Goal: Information Seeking & Learning: Understand process/instructions

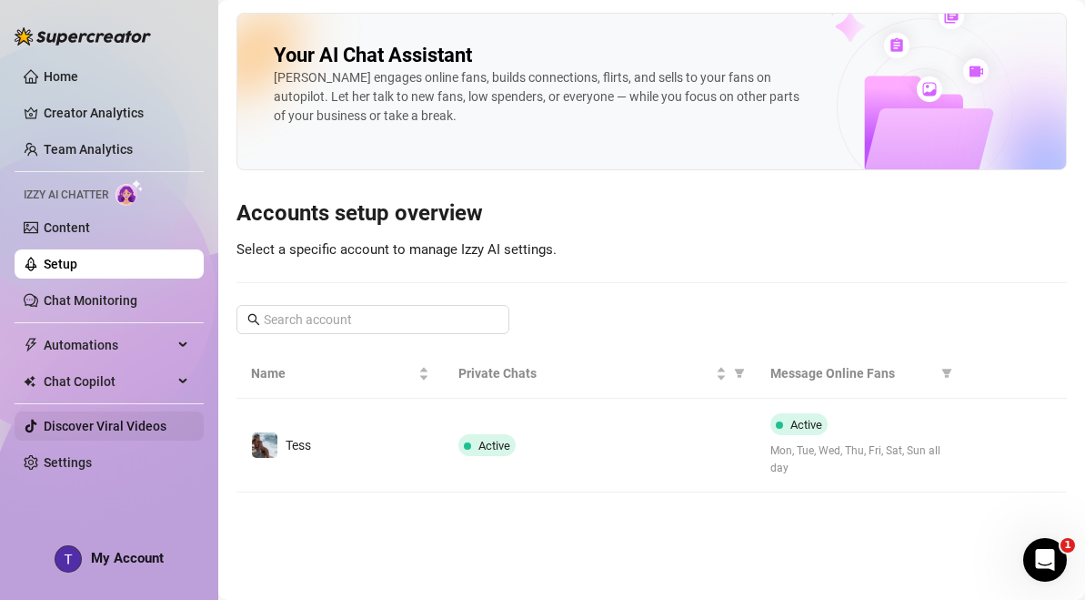
click at [166, 425] on link "Discover Viral Videos" at bounding box center [105, 425] width 123 height 15
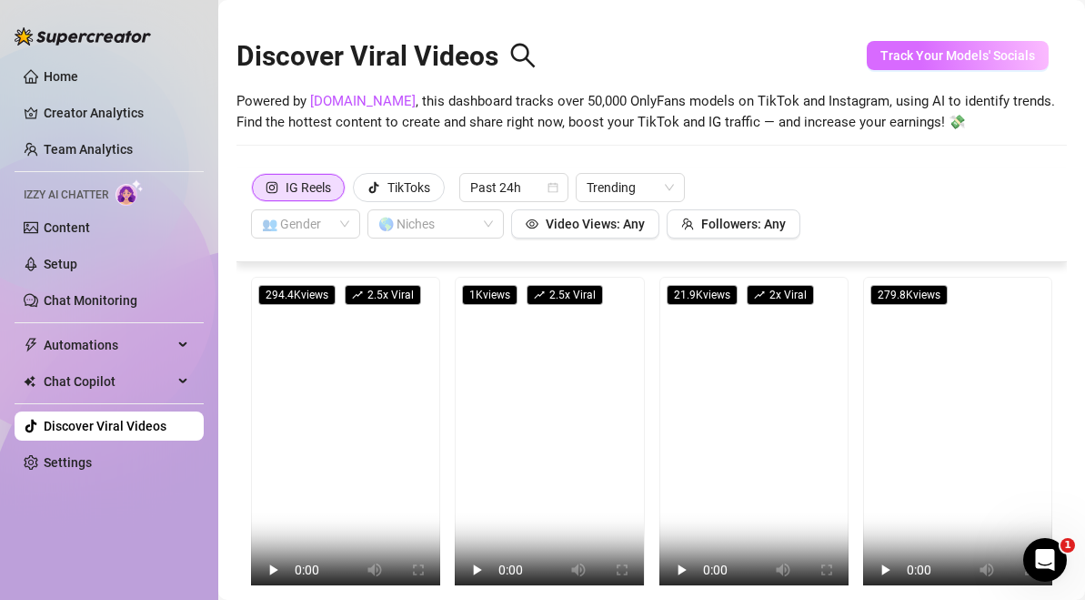
click at [1005, 61] on span "Track Your Models' Socials" at bounding box center [958, 55] width 155 height 15
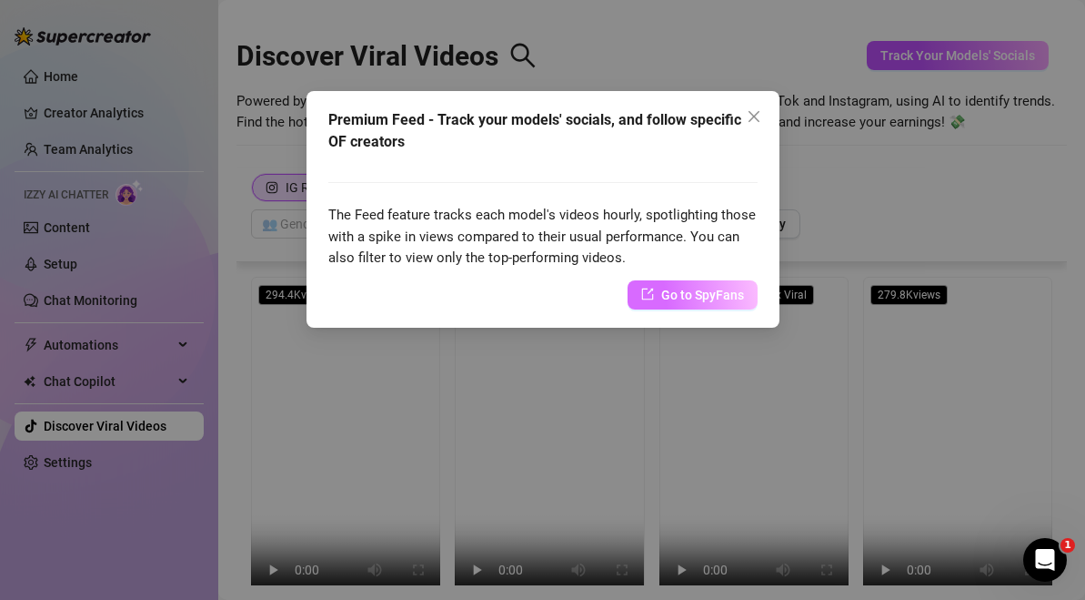
click at [724, 297] on span "Go to SpyFans" at bounding box center [702, 295] width 83 height 20
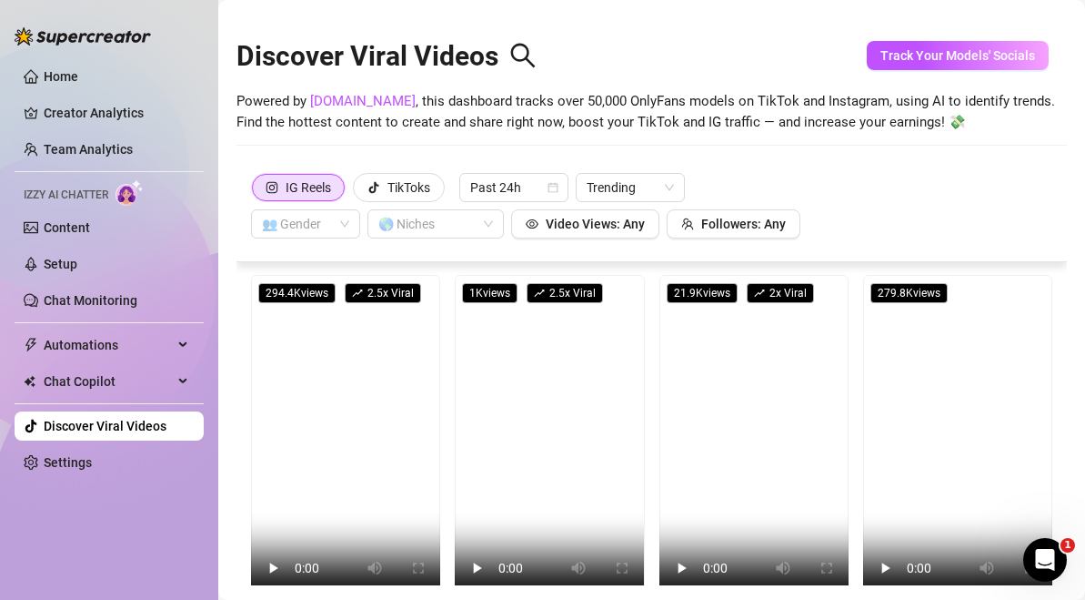
scroll to position [40, 0]
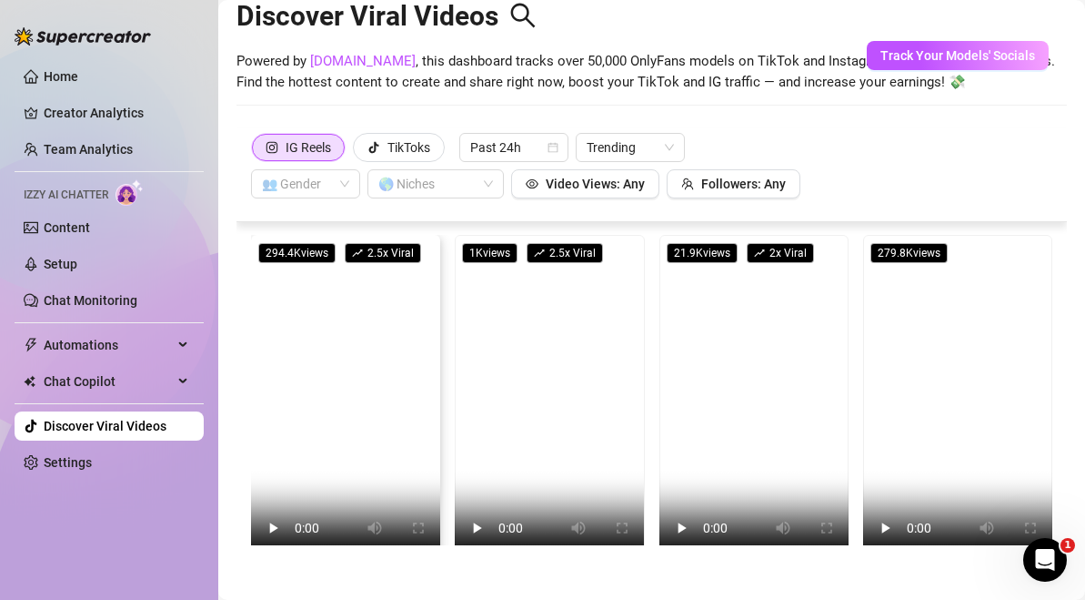
click at [397, 407] on video at bounding box center [345, 403] width 189 height 337
click at [539, 444] on video at bounding box center [549, 403] width 189 height 337
click at [489, 187] on div "🌎 Niches" at bounding box center [436, 183] width 136 height 29
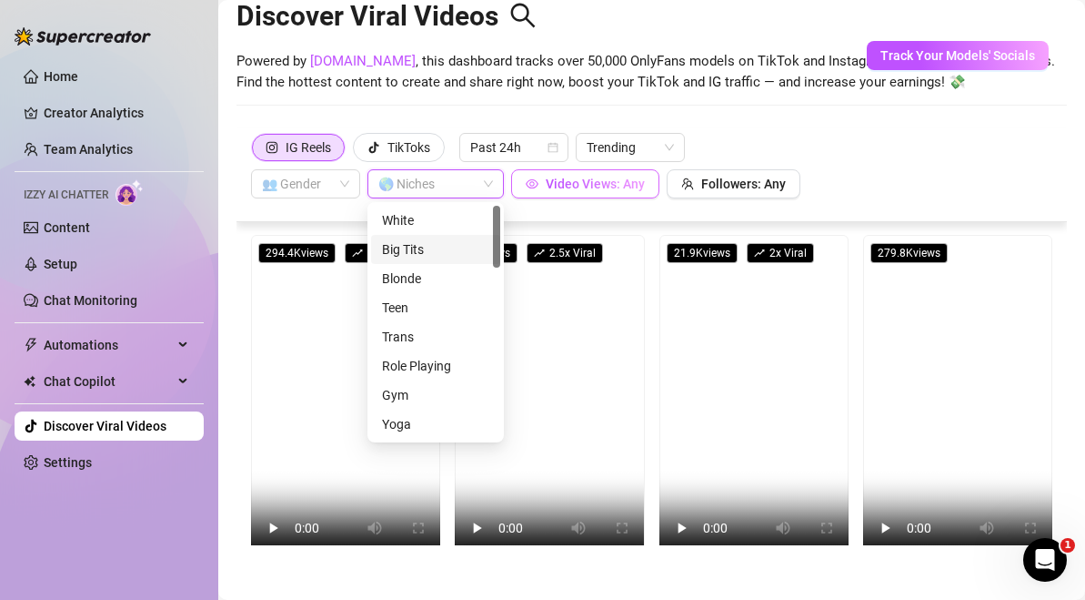
click at [583, 196] on button "Video Views: Any" at bounding box center [585, 183] width 148 height 29
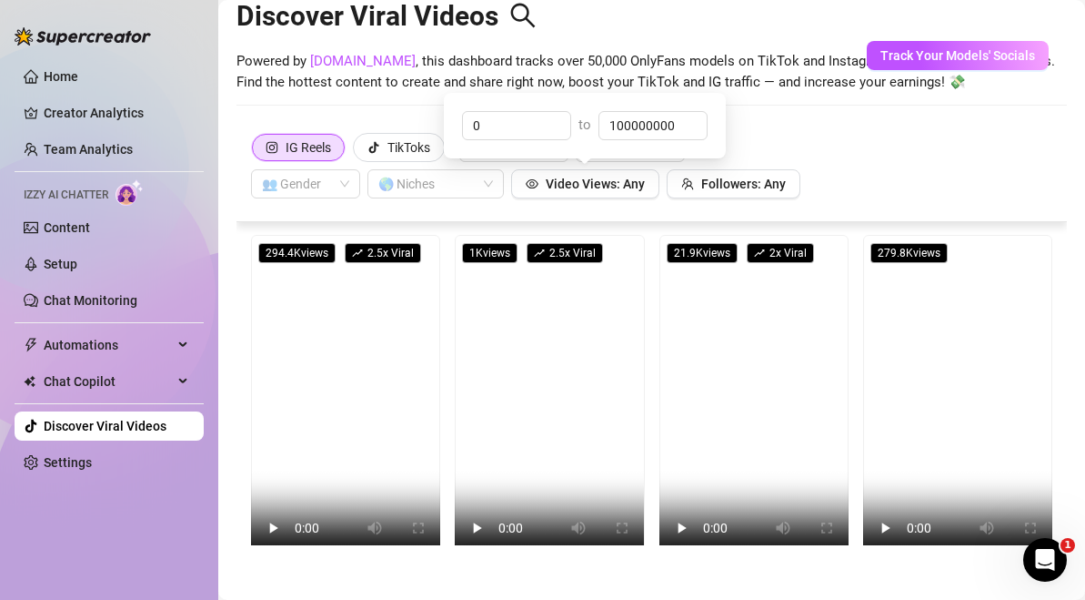
click at [786, 159] on div "IG Reels TikToks Past 24h Trending 👥 Gender 🌎 Niches Video Views: Any Followers…" at bounding box center [652, 166] width 802 height 66
click at [389, 164] on div "IG Reels TikToks Past 24h Trending 👥 Gender 🌎 Niches Video Views: Any Followers…" at bounding box center [652, 166] width 802 height 66
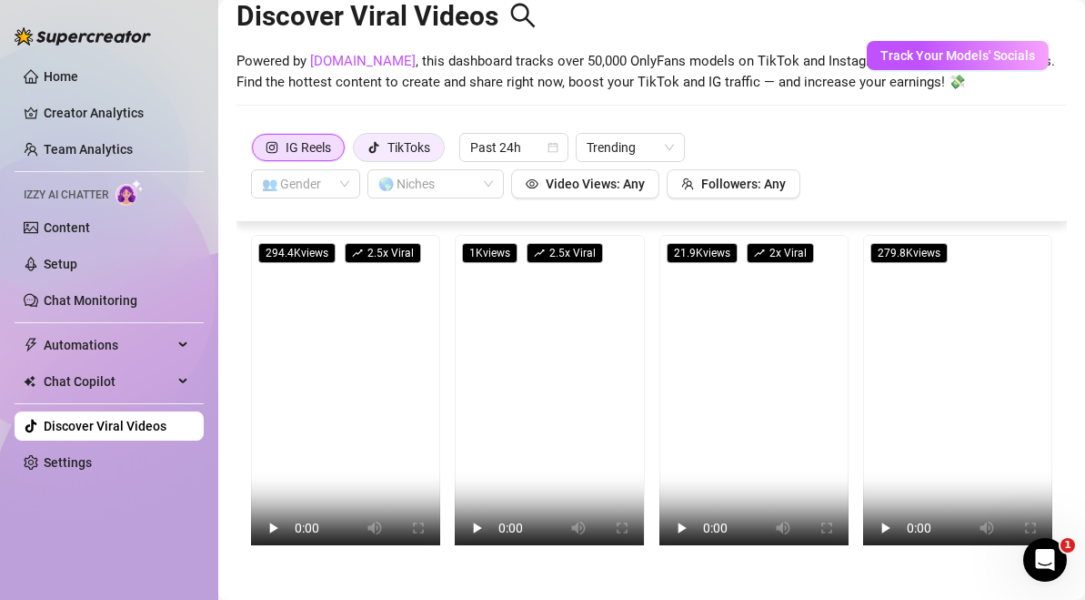
click at [389, 160] on div "TikToks" at bounding box center [409, 147] width 43 height 27
click at [358, 152] on input "TikToks" at bounding box center [358, 152] width 0 height 0
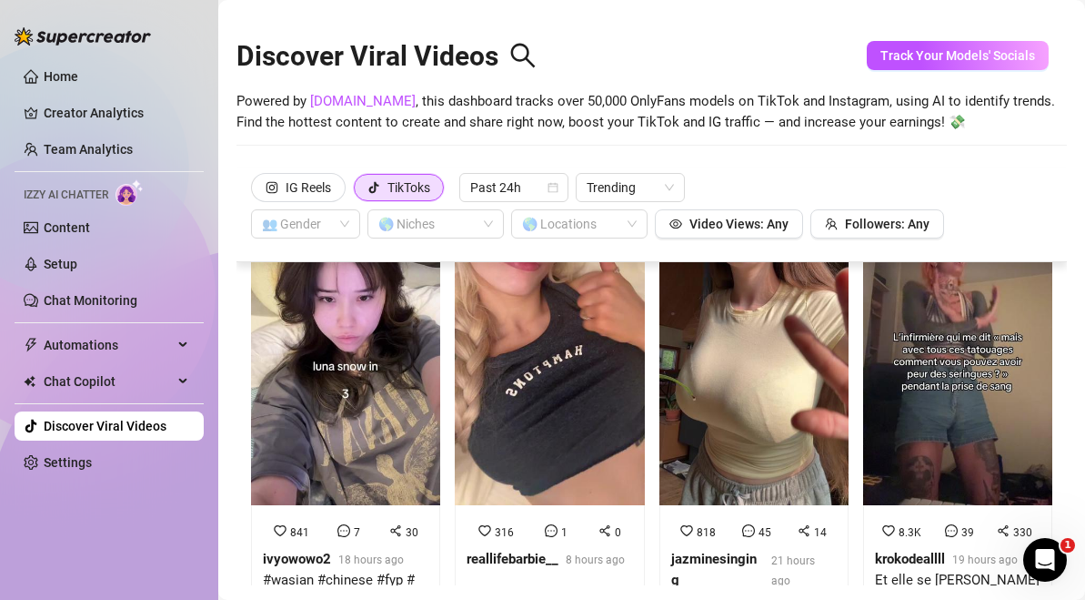
scroll to position [0, 0]
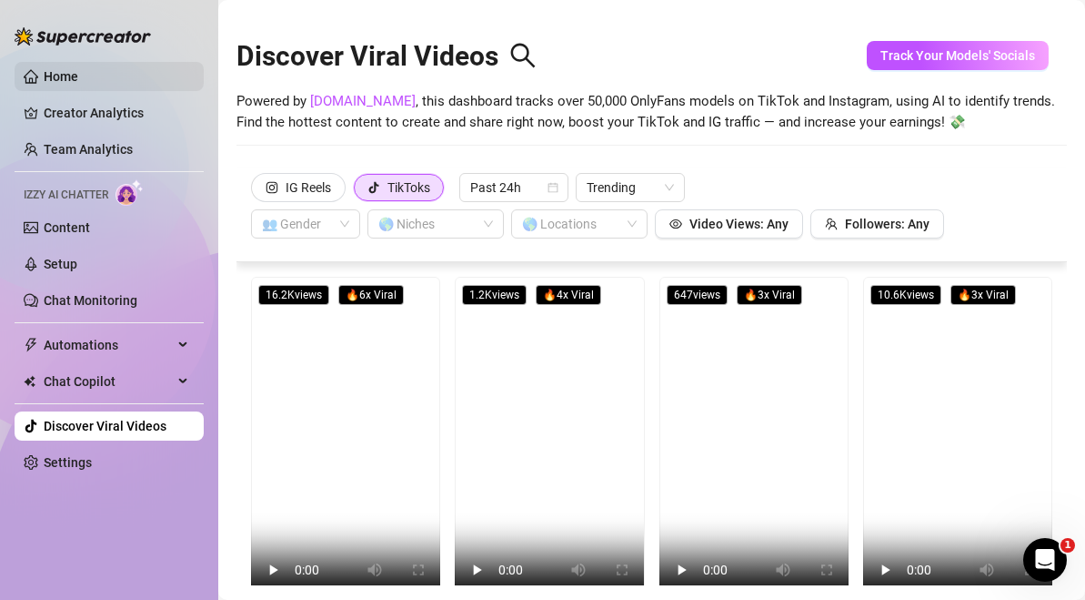
click at [75, 81] on link "Home" at bounding box center [61, 76] width 35 height 15
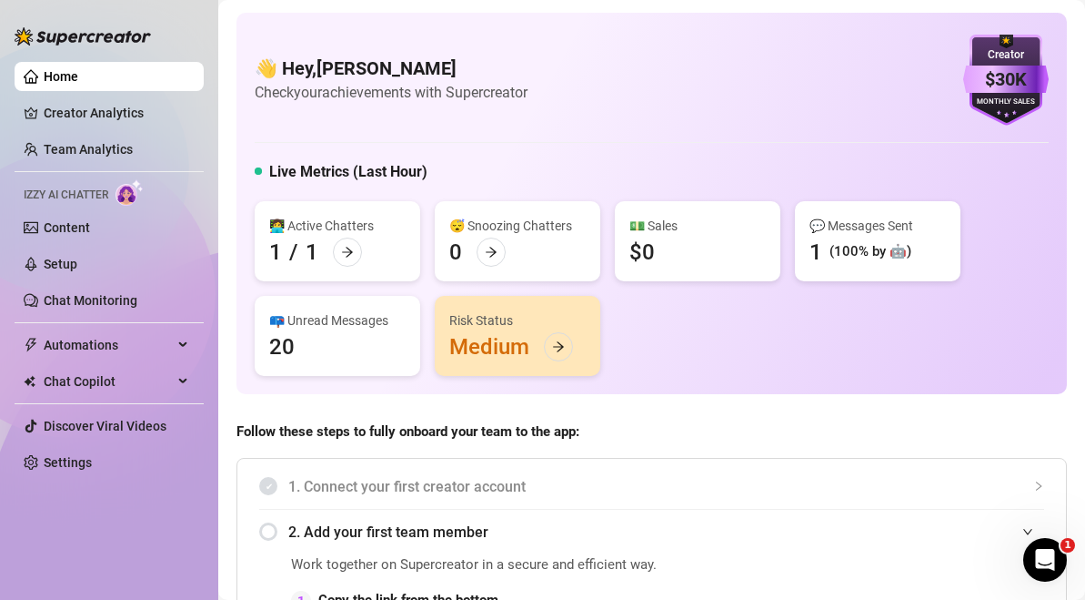
click at [349, 287] on div "👩‍💻 Active Chatters 1 / 1 😴 Snoozing Chatters 0 💵 Sales $0 💬 Messages Sent 1 (1…" at bounding box center [652, 288] width 794 height 175
click at [564, 353] on div at bounding box center [558, 346] width 29 height 29
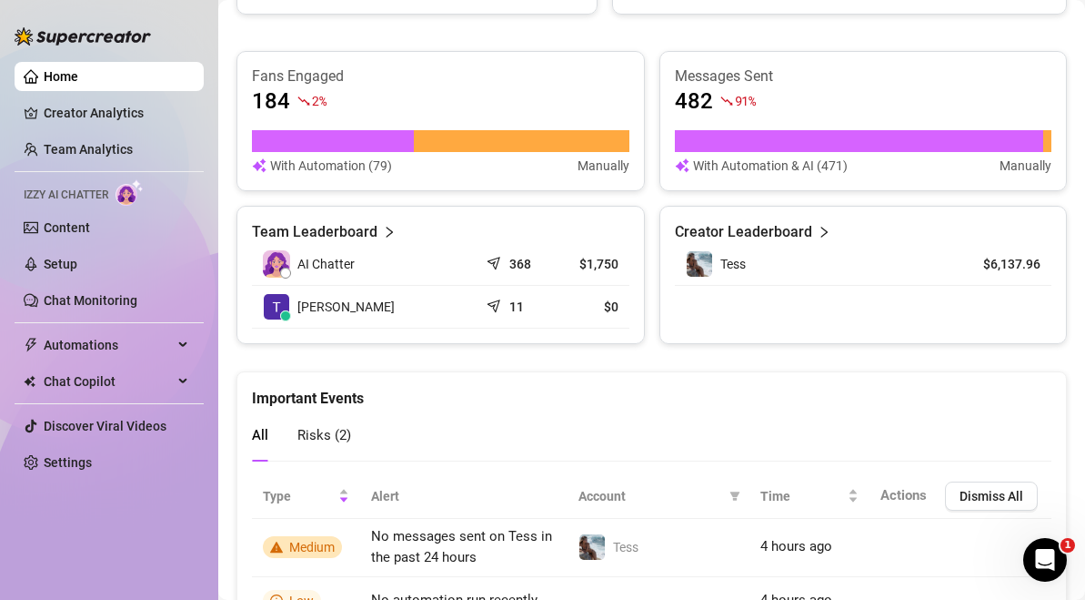
scroll to position [1140, 0]
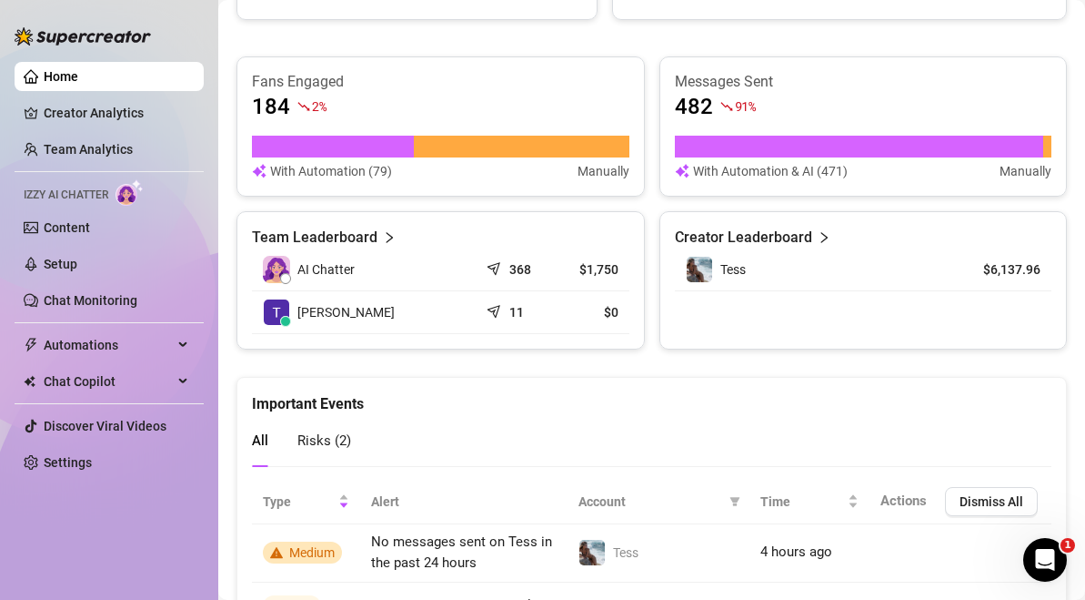
click at [866, 277] on div "Tess" at bounding box center [811, 269] width 251 height 27
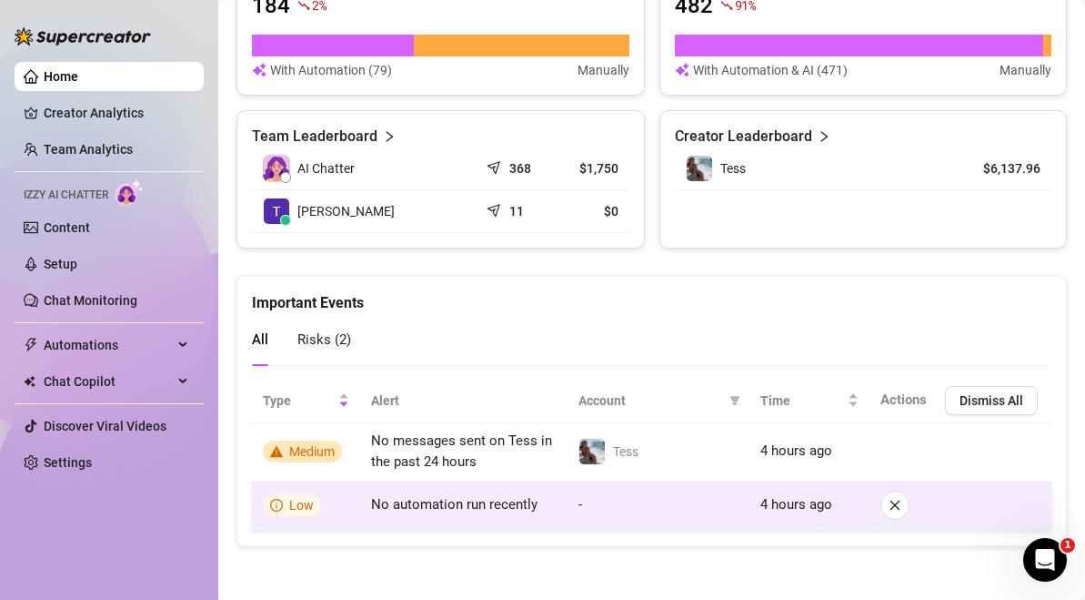
click at [440, 502] on span "No automation run recently" at bounding box center [454, 504] width 166 height 16
click at [296, 505] on span "Low" at bounding box center [301, 505] width 25 height 15
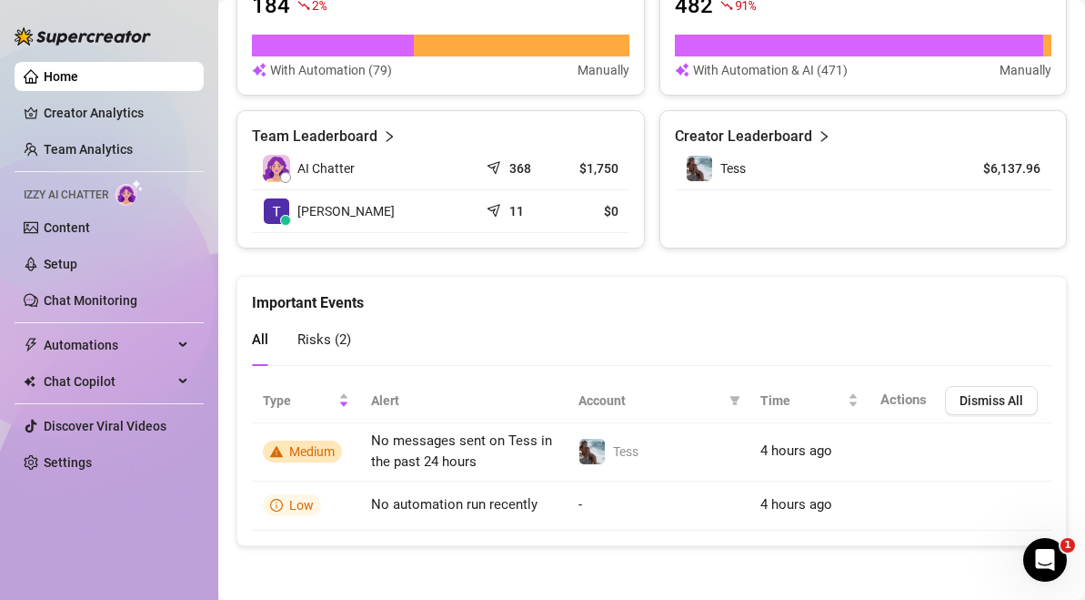
click at [334, 332] on span "Risks ( 2 )" at bounding box center [324, 339] width 54 height 16
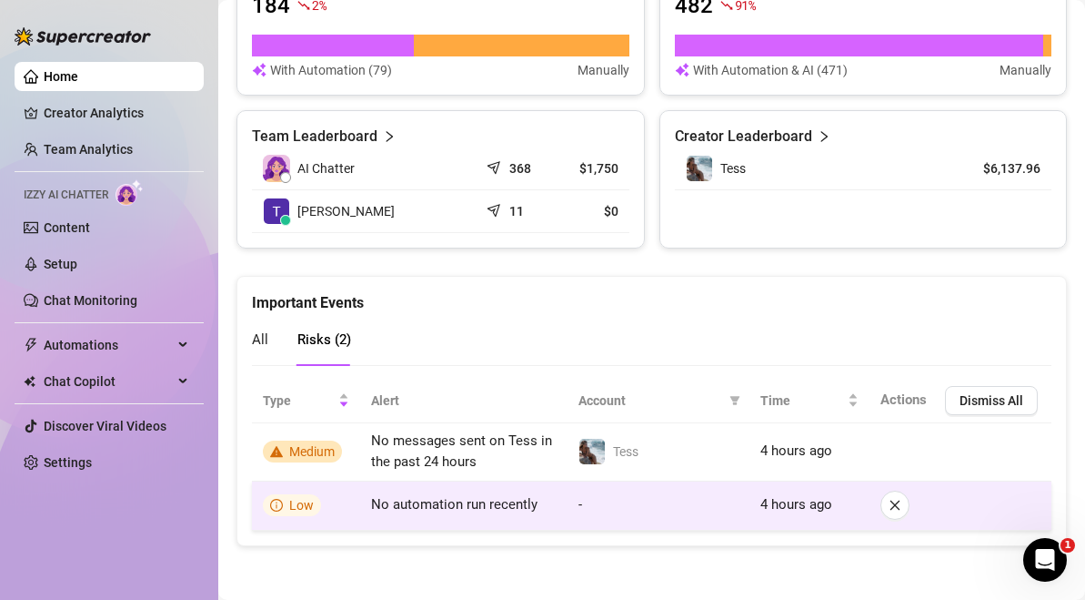
drag, startPoint x: 961, startPoint y: 507, endPoint x: 938, endPoint y: 506, distance: 22.8
click at [954, 507] on div at bounding box center [961, 504] width 160 height 29
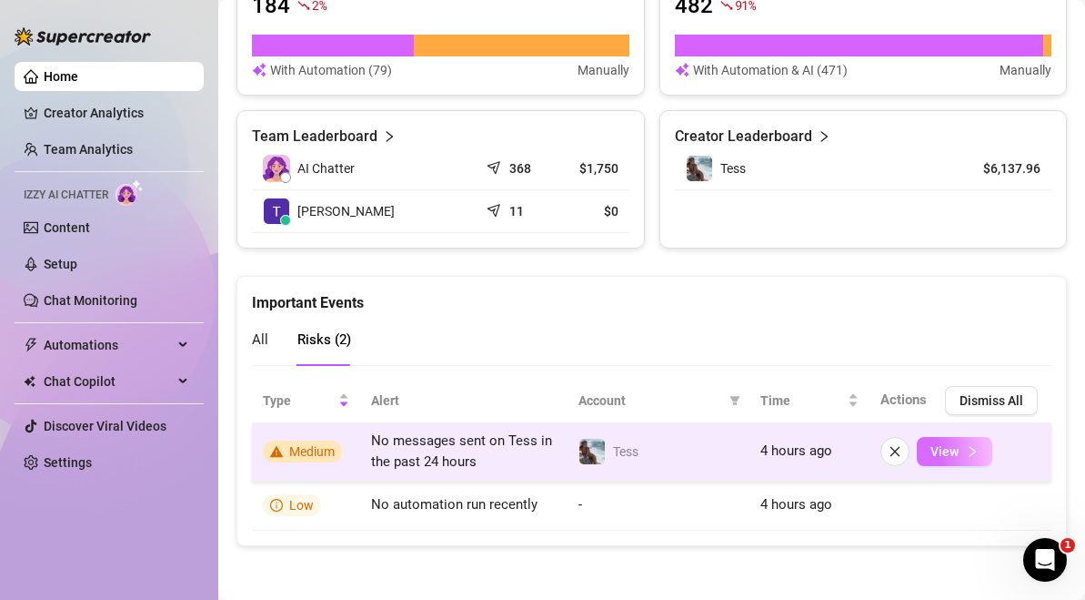
click at [967, 454] on icon "right" at bounding box center [972, 451] width 13 height 13
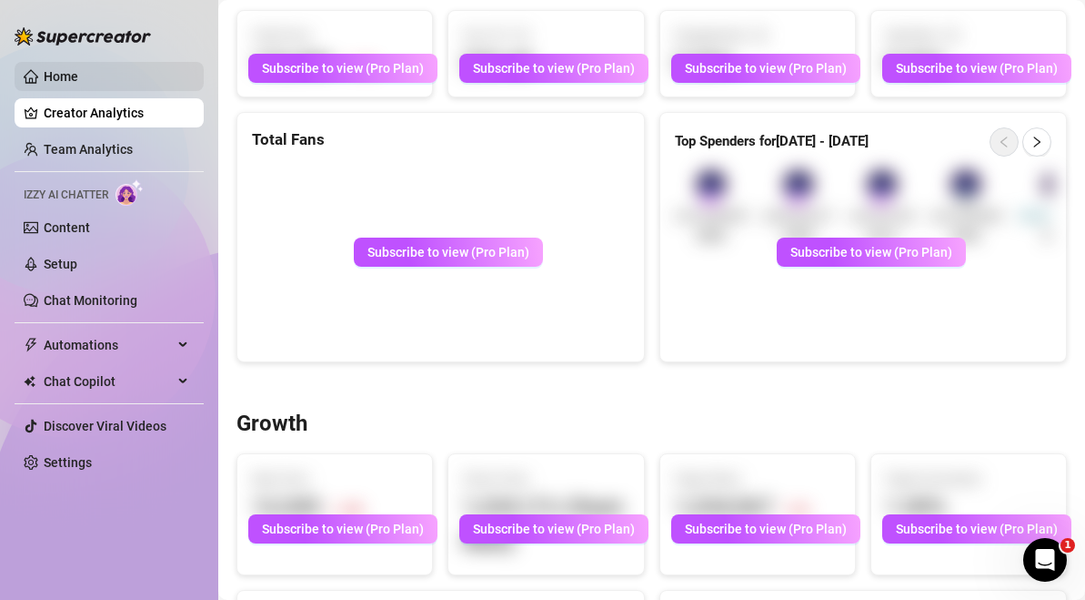
click at [67, 84] on link "Home" at bounding box center [61, 76] width 35 height 15
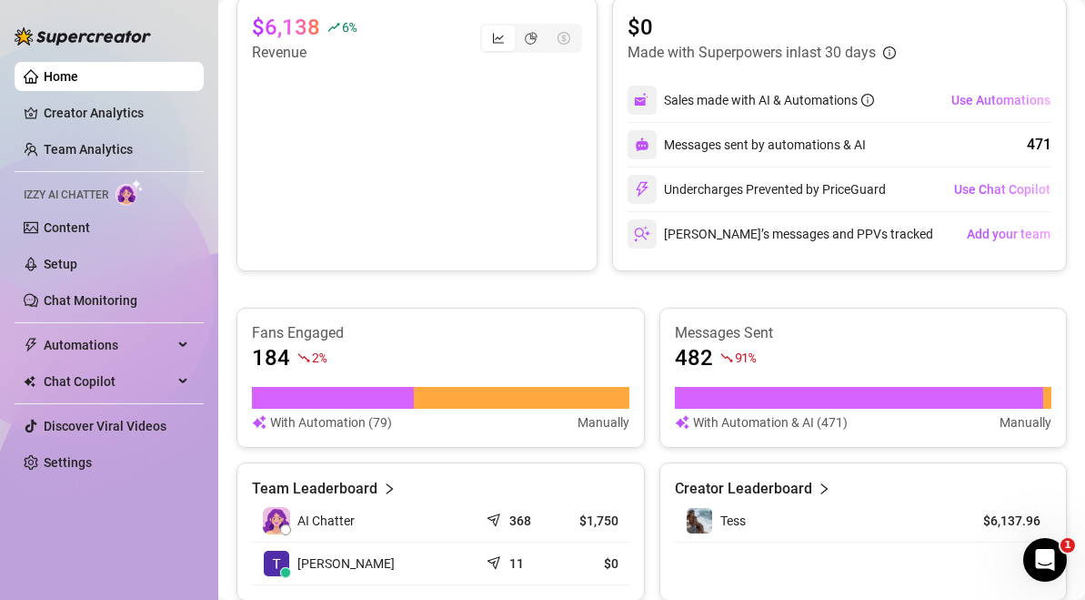
scroll to position [886, 0]
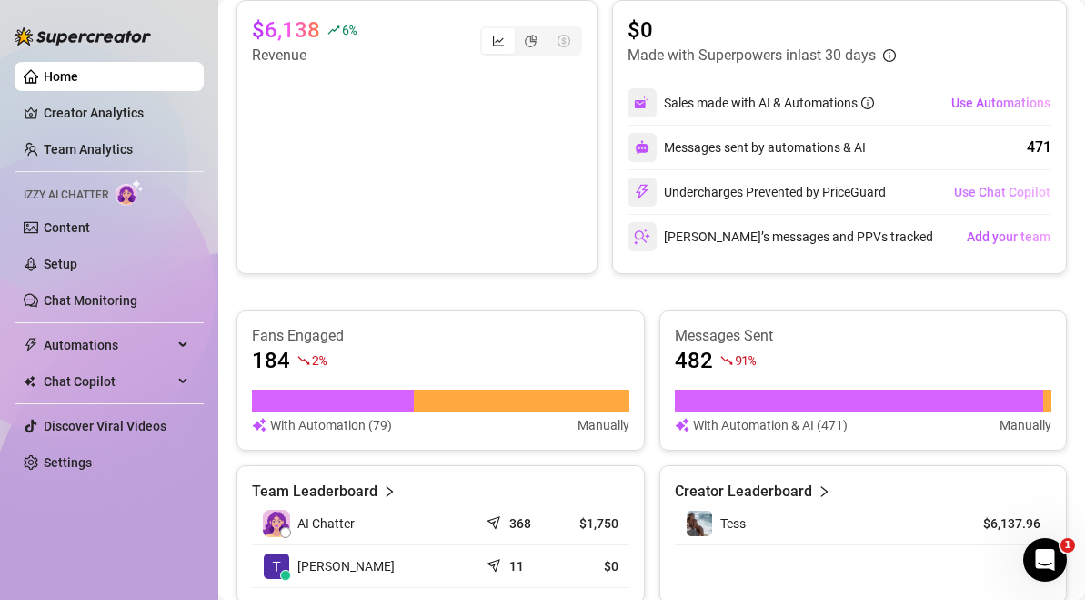
click at [1021, 188] on span "Use Chat Copilot" at bounding box center [1002, 192] width 96 height 15
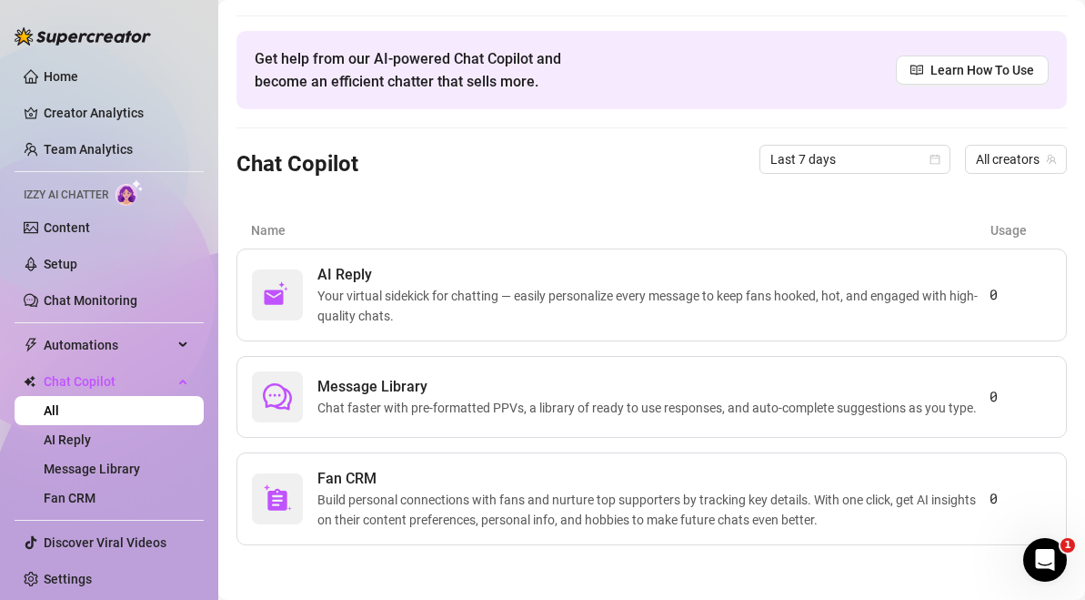
scroll to position [45, 0]
click at [787, 403] on span "Chat faster with pre-formatted PPVs, a library of ready to use responses, and a…" at bounding box center [651, 408] width 667 height 20
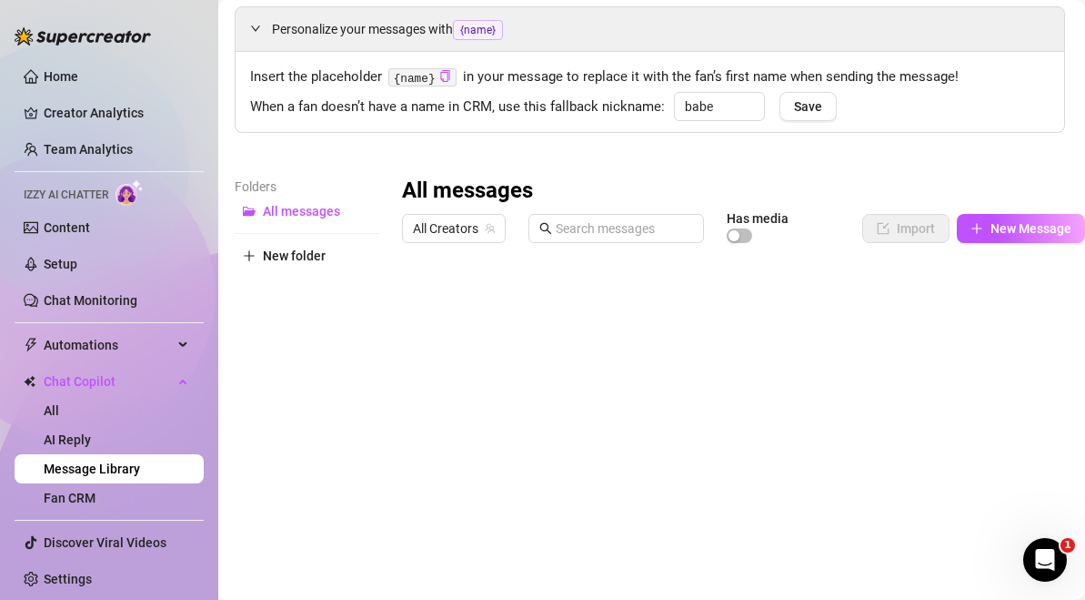
scroll to position [0, 2]
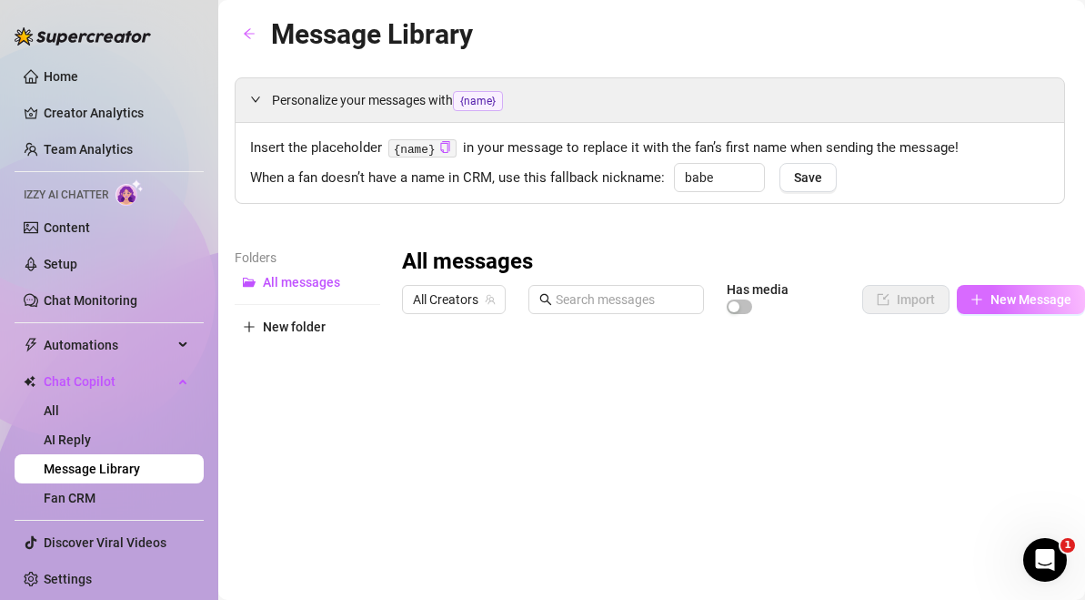
click at [1046, 309] on button "New Message" at bounding box center [1021, 299] width 128 height 29
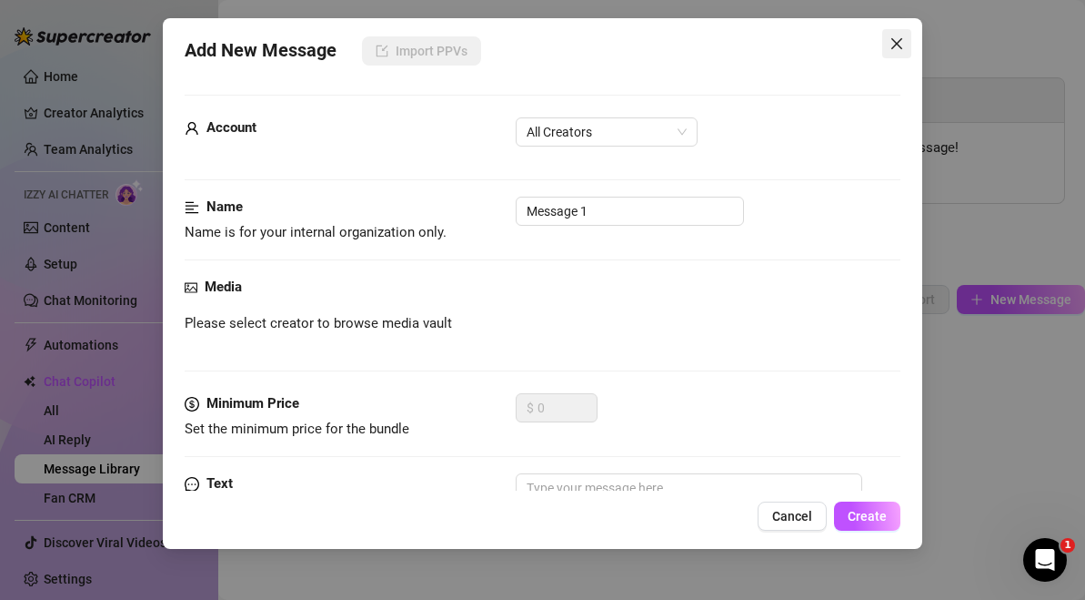
click at [896, 50] on icon "close" at bounding box center [897, 43] width 15 height 15
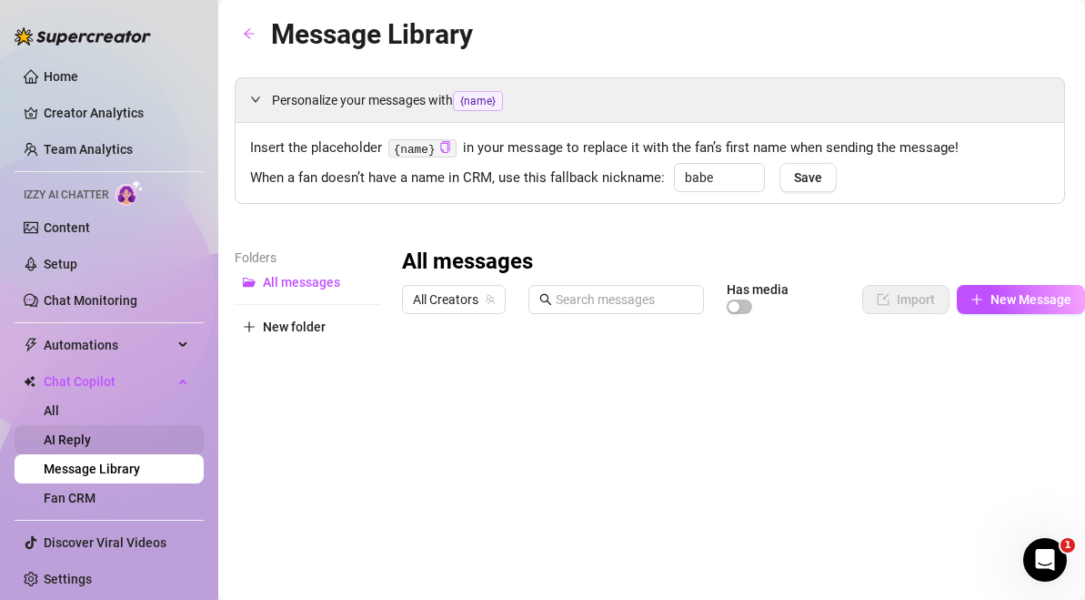
click at [91, 441] on link "AI Reply" at bounding box center [67, 439] width 47 height 15
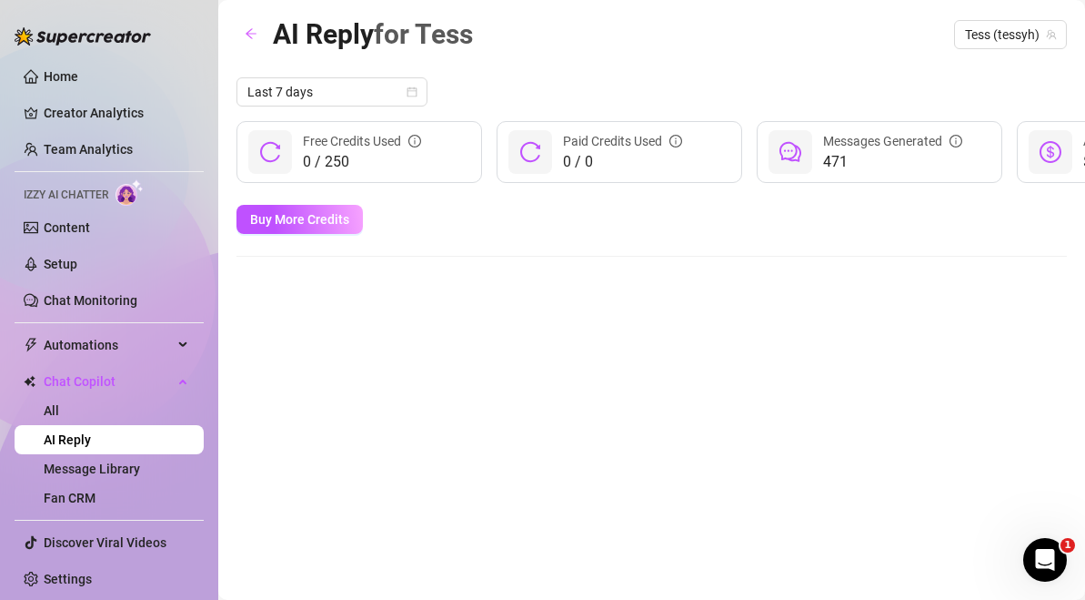
click at [401, 150] on div "Free Credits Used" at bounding box center [362, 141] width 118 height 20
click at [59, 417] on link "All" at bounding box center [51, 410] width 15 height 15
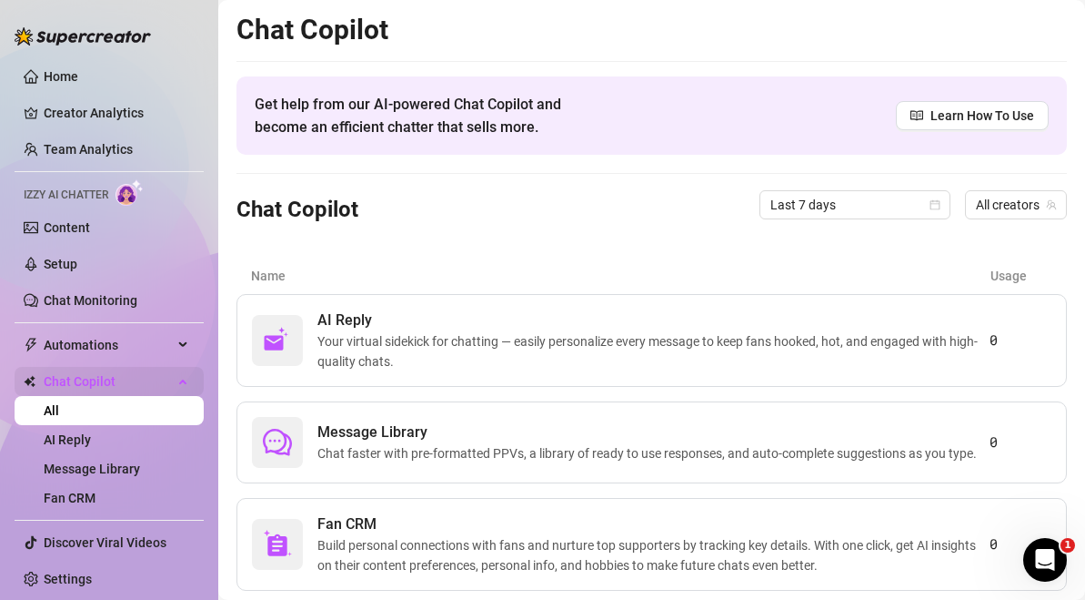
click at [92, 378] on span "Chat Copilot" at bounding box center [108, 381] width 129 height 29
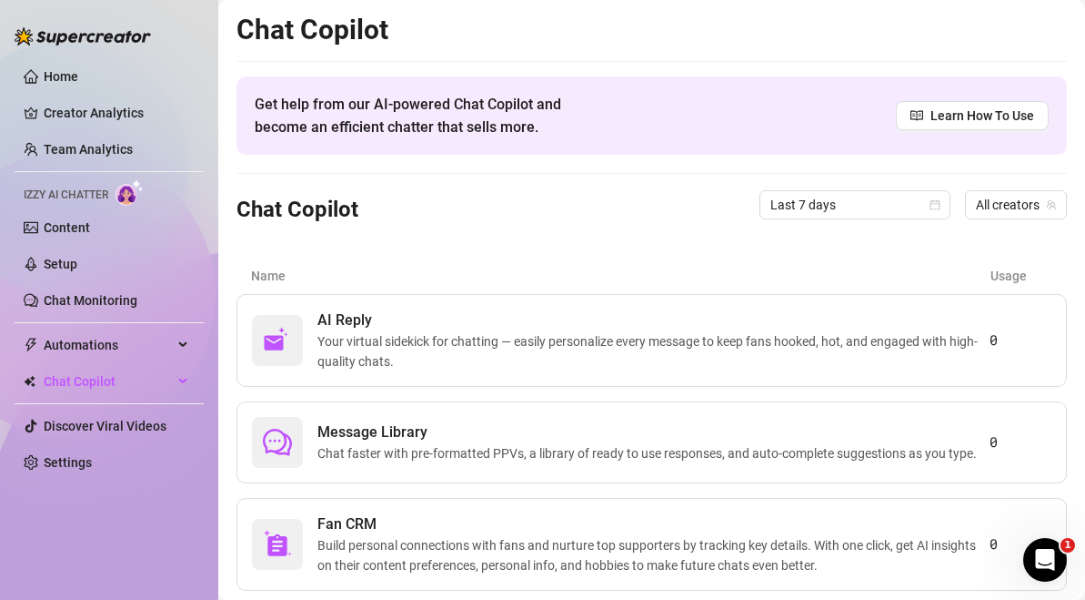
click at [141, 319] on ul "Home Creator Analytics Team Analytics Izzy AI Chatter Content Setup Chat Monito…" at bounding box center [109, 269] width 189 height 429
click at [141, 341] on span "Automations" at bounding box center [108, 344] width 129 height 29
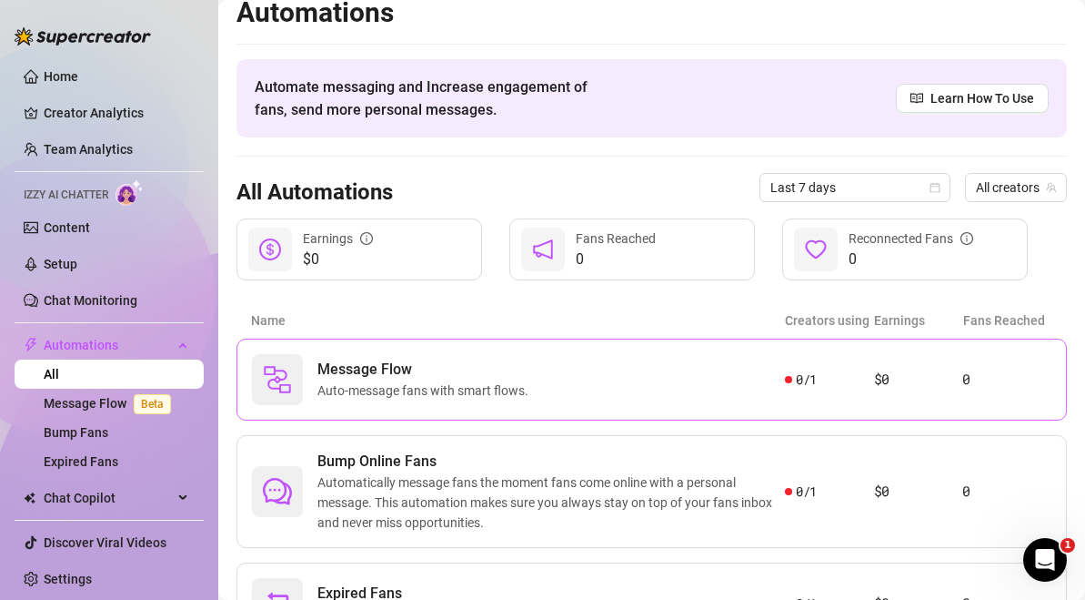
scroll to position [5, 0]
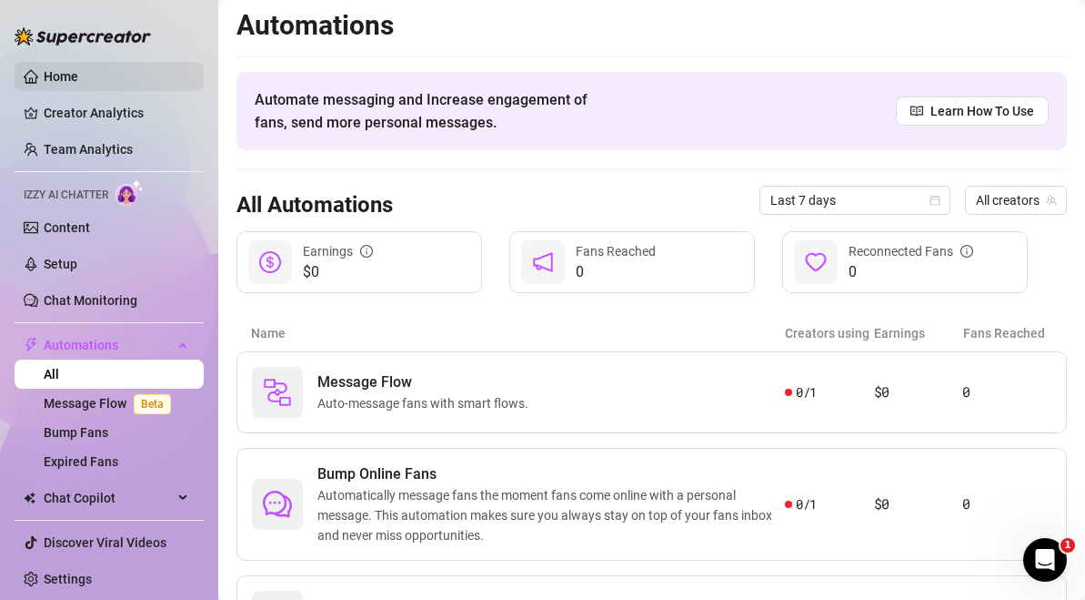
click at [78, 71] on link "Home" at bounding box center [61, 76] width 35 height 15
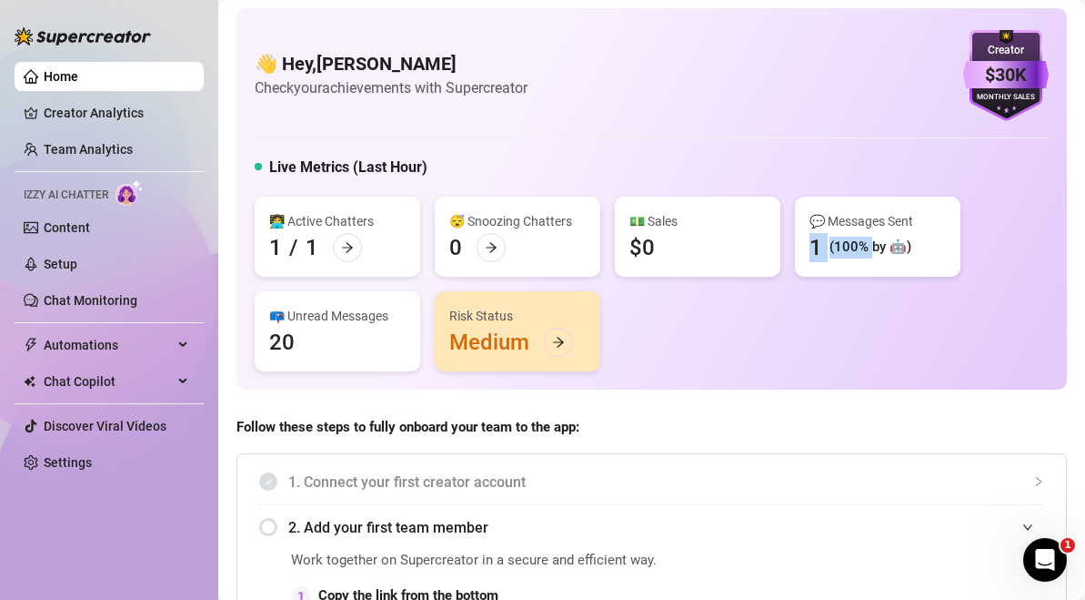
drag, startPoint x: 874, startPoint y: 246, endPoint x: 814, endPoint y: 244, distance: 60.1
click at [814, 243] on div "1 (100% by 🤖)" at bounding box center [861, 247] width 102 height 29
click at [837, 253] on div "(100% by 🤖)" at bounding box center [871, 248] width 82 height 22
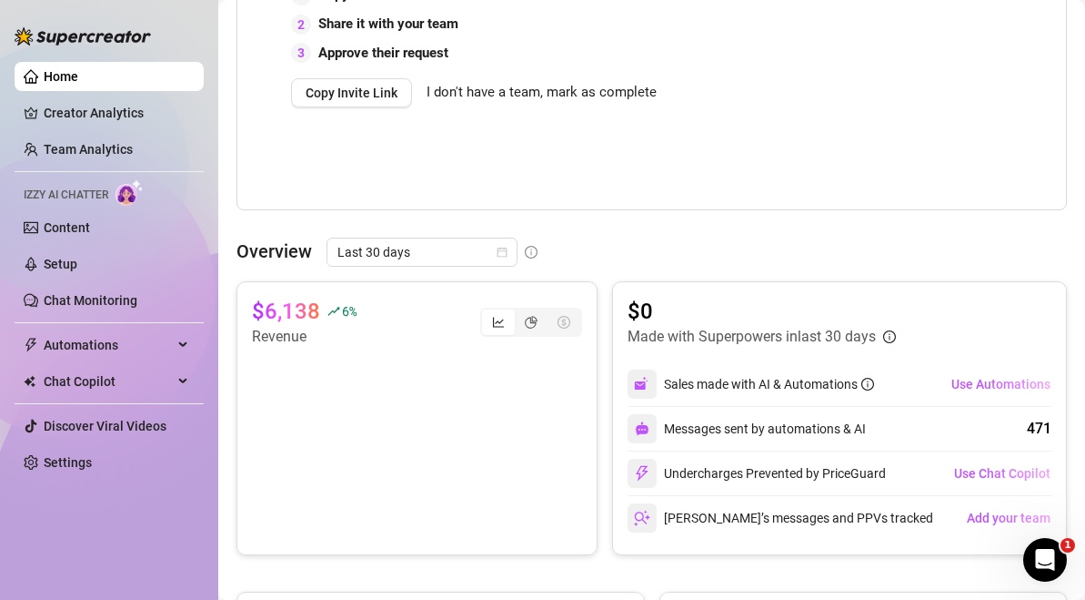
scroll to position [628, 0]
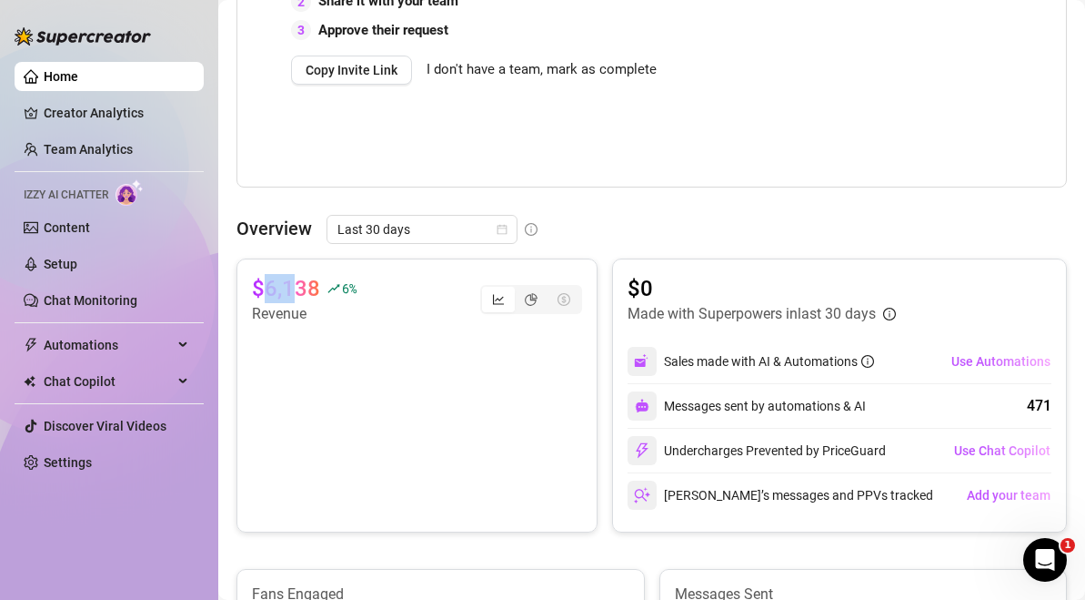
drag, startPoint x: 290, startPoint y: 287, endPoint x: 258, endPoint y: 292, distance: 32.2
click at [258, 292] on article "$6,138" at bounding box center [286, 288] width 68 height 29
click at [308, 327] on canvas at bounding box center [417, 407] width 330 height 165
click at [308, 328] on canvas at bounding box center [417, 407] width 330 height 165
click at [318, 332] on canvas at bounding box center [417, 407] width 330 height 165
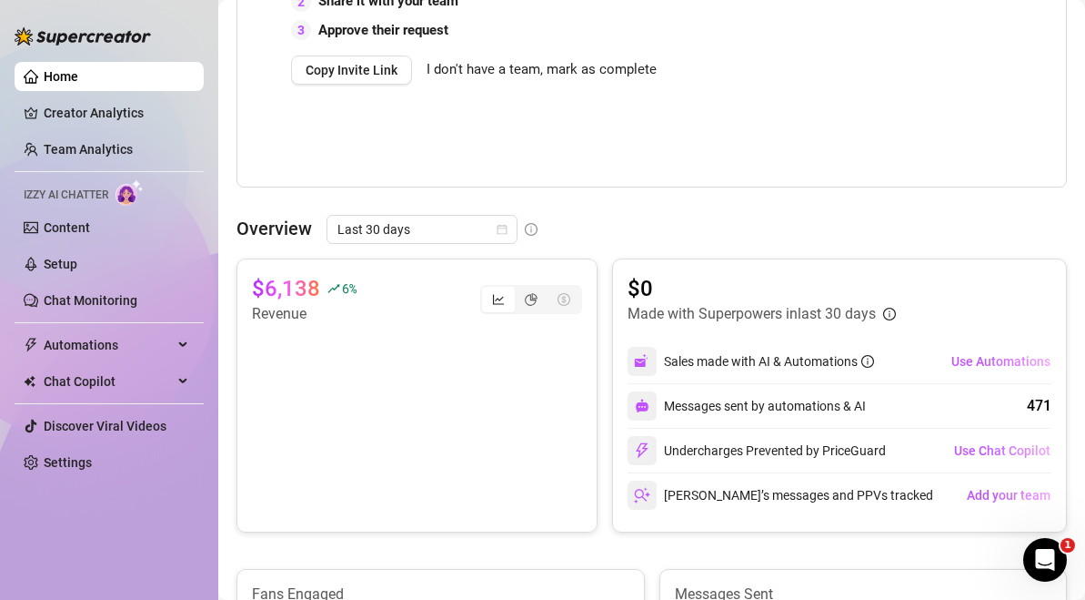
click at [292, 534] on div "$6,138 6 % Revenue $0 Made with Superpowers in last 30 days Sales made with AI …" at bounding box center [652, 559] width 831 height 603
click at [526, 298] on icon "pie-chart" at bounding box center [531, 299] width 13 height 13
click at [519, 289] on input "segmented control" at bounding box center [519, 289] width 0 height 0
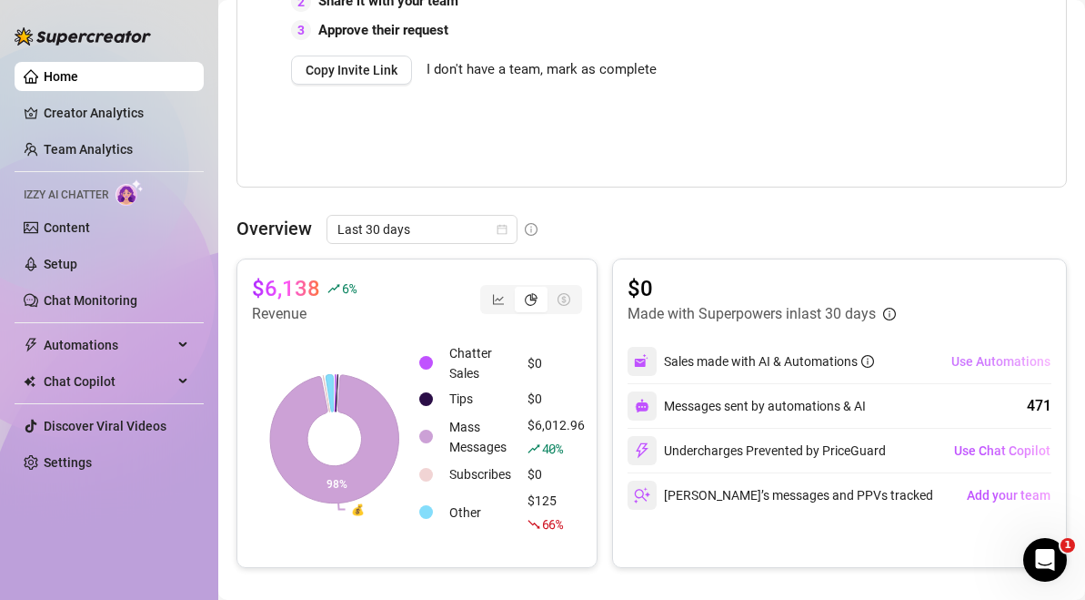
click at [967, 359] on span "Use Automations" at bounding box center [1001, 361] width 99 height 15
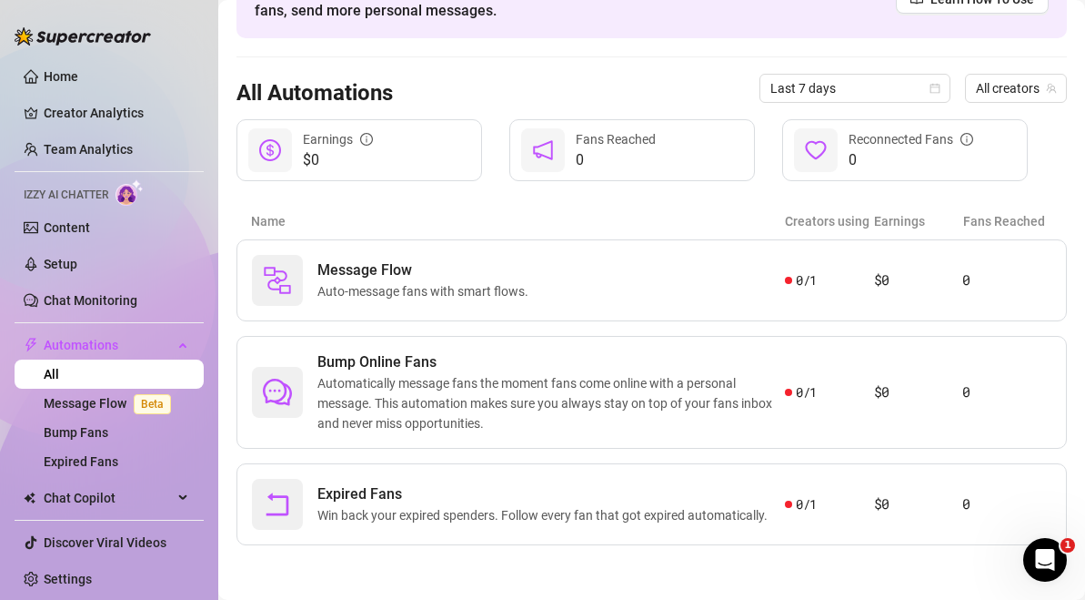
scroll to position [116, 0]
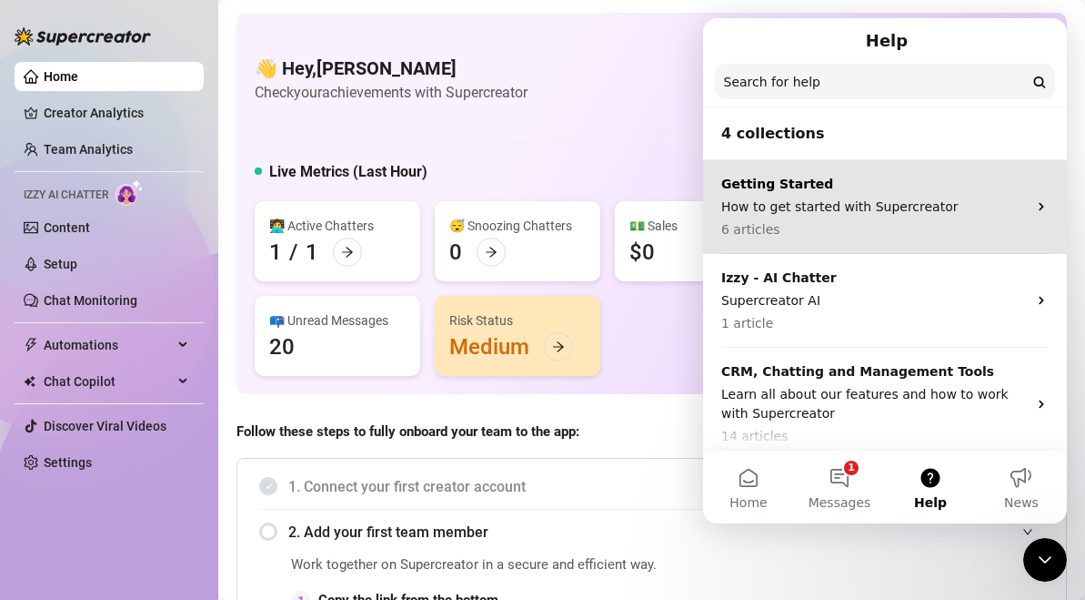
scroll to position [104, 0]
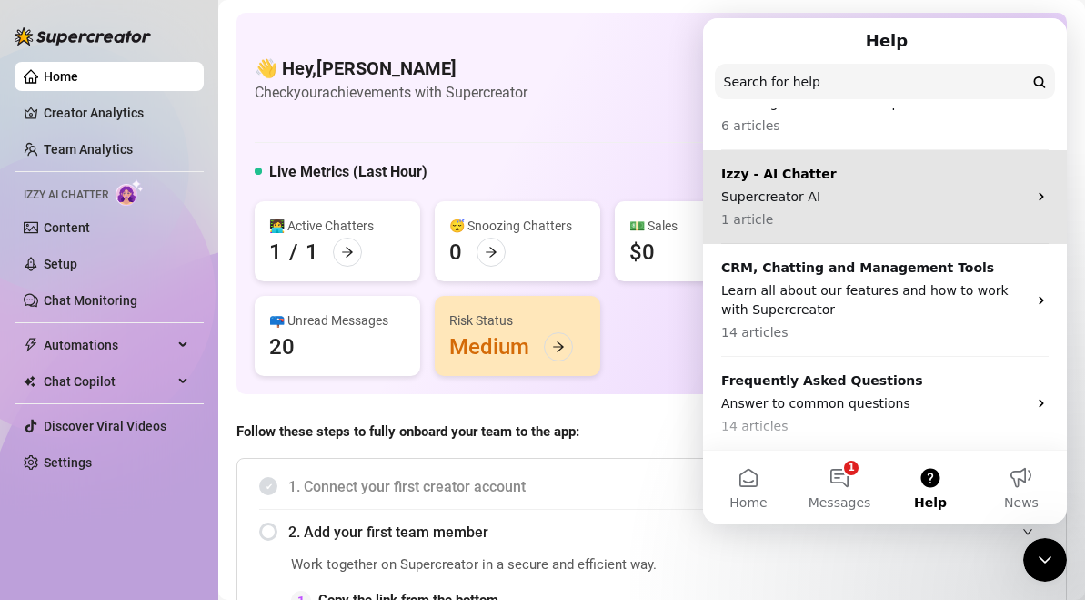
click at [872, 172] on p "Izzy - AI Chatter" at bounding box center [874, 174] width 306 height 19
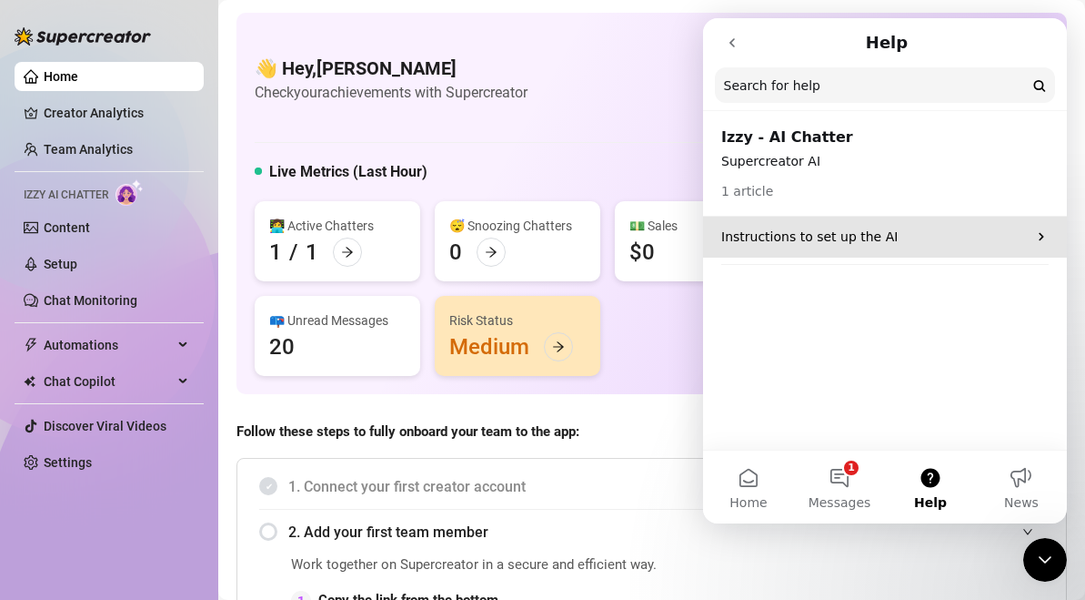
click at [856, 223] on div "Instructions to set up the AI" at bounding box center [885, 237] width 364 height 41
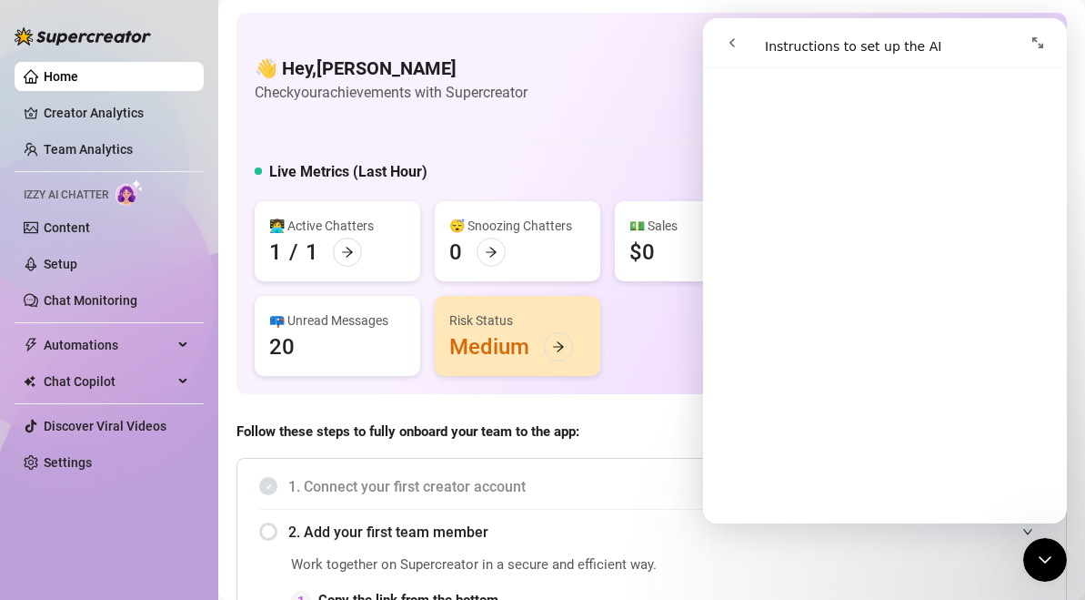
scroll to position [1410, 0]
click at [137, 308] on link "Chat Monitoring" at bounding box center [91, 300] width 94 height 15
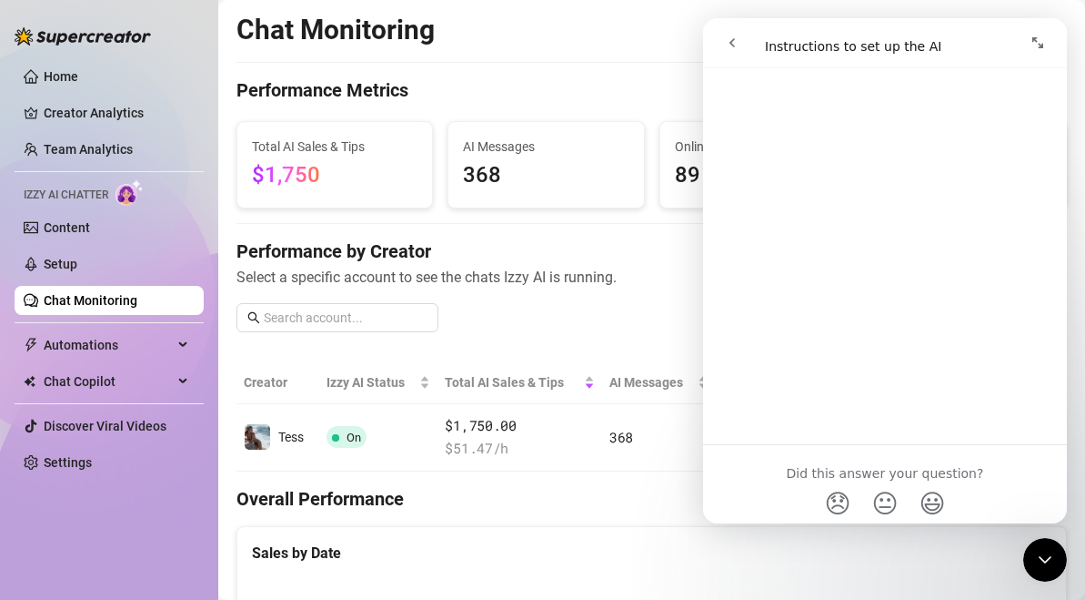
scroll to position [3156, 0]
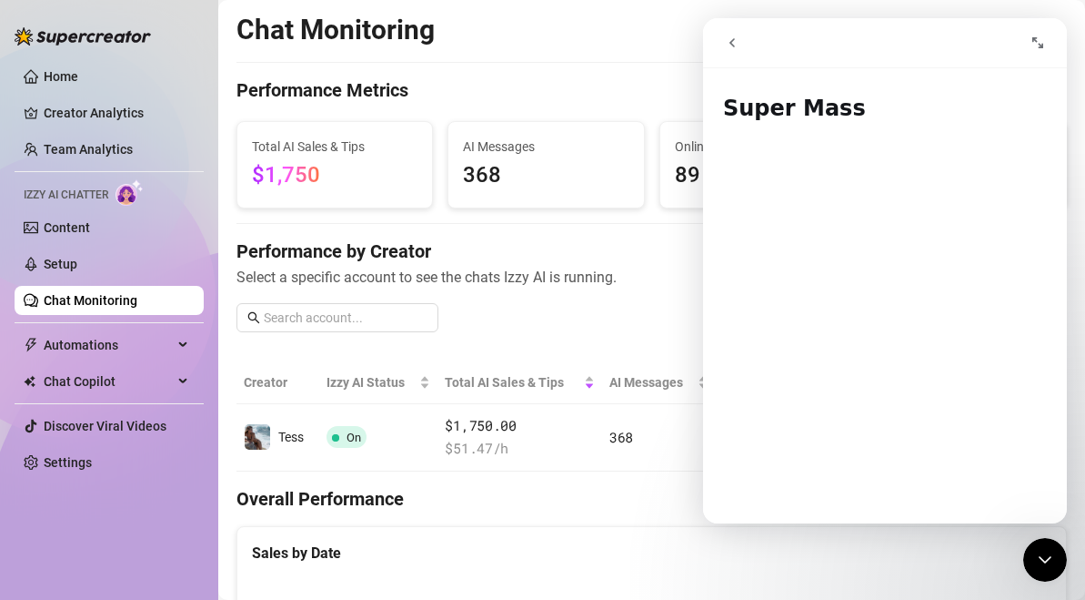
click at [738, 44] on icon "go back" at bounding box center [732, 42] width 15 height 15
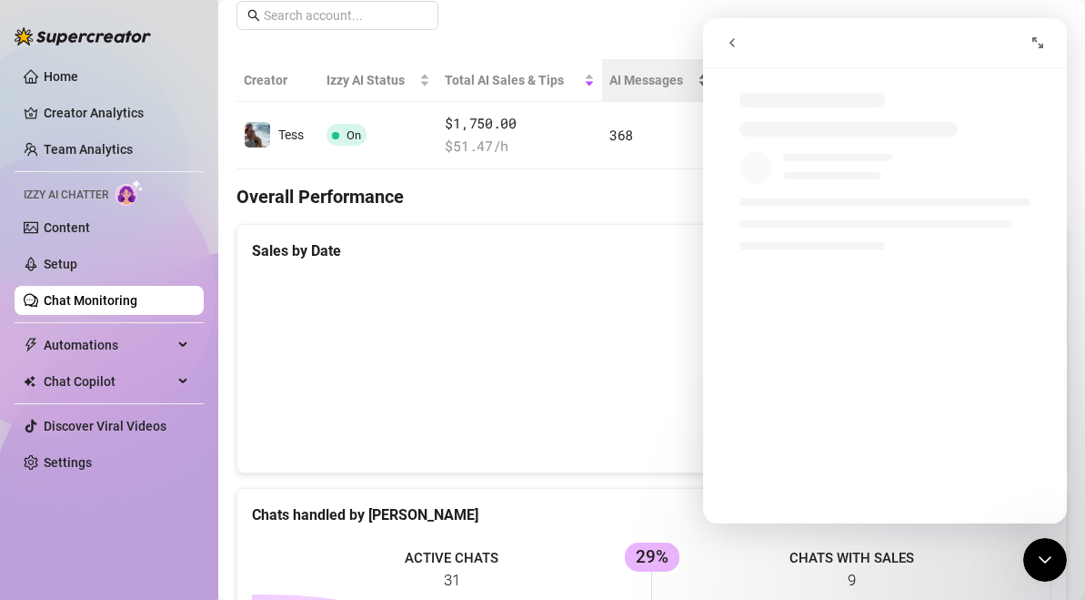
scroll to position [364, 0]
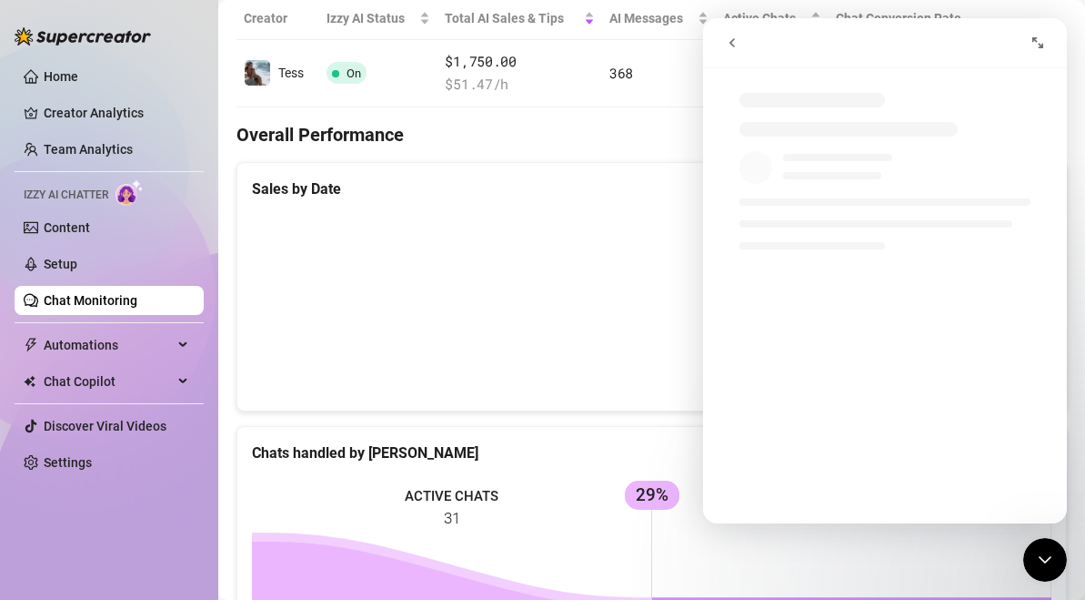
click at [1033, 32] on button "Expand window" at bounding box center [1038, 42] width 35 height 35
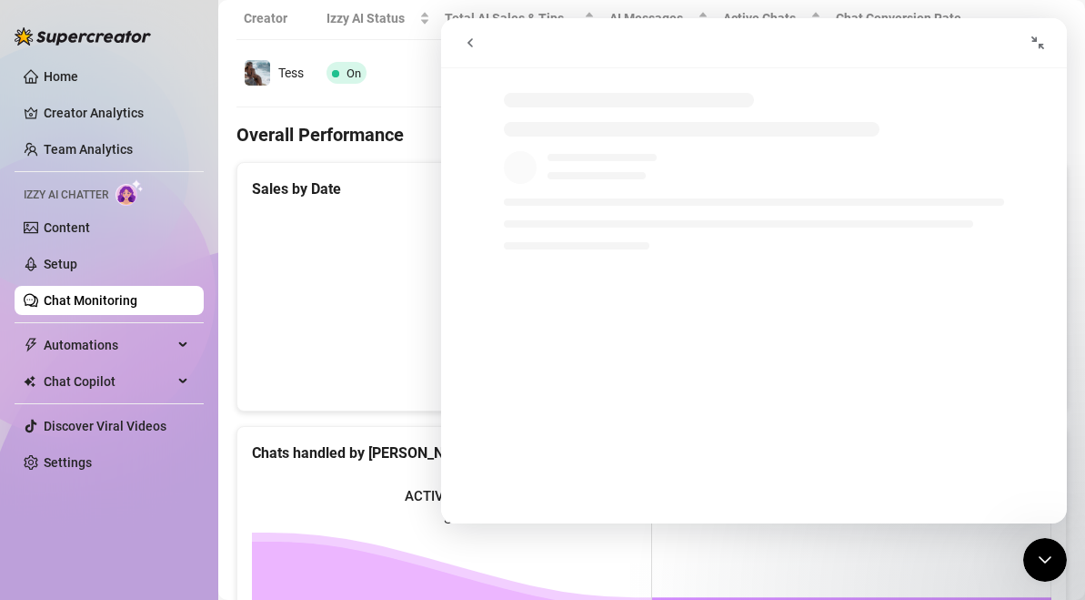
click at [471, 39] on icon "go back" at bounding box center [470, 42] width 5 height 9
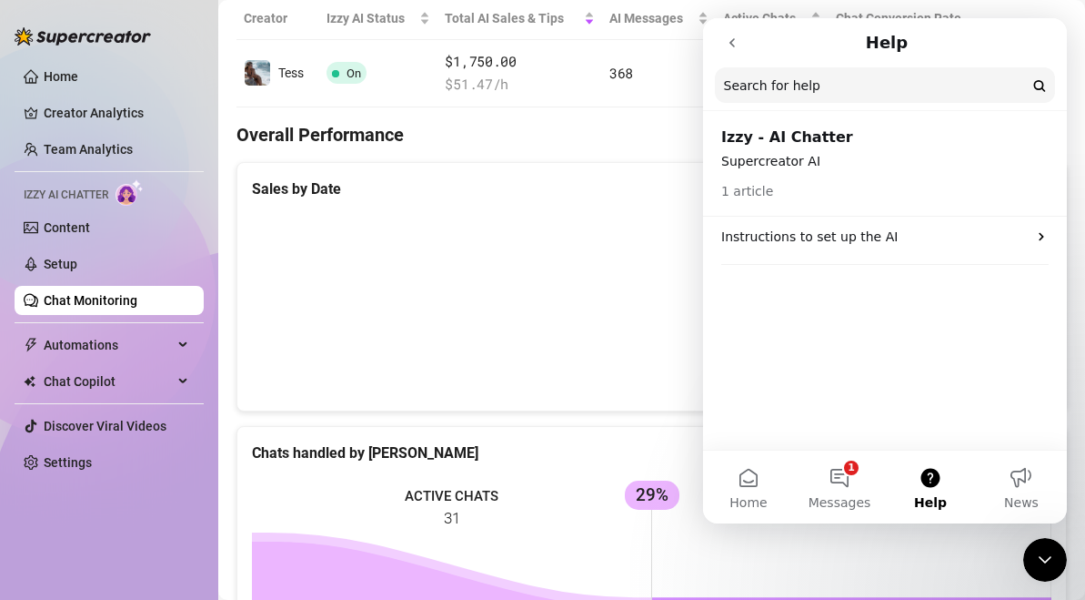
click at [1028, 558] on div "Close Intercom Messenger" at bounding box center [1046, 560] width 44 height 44
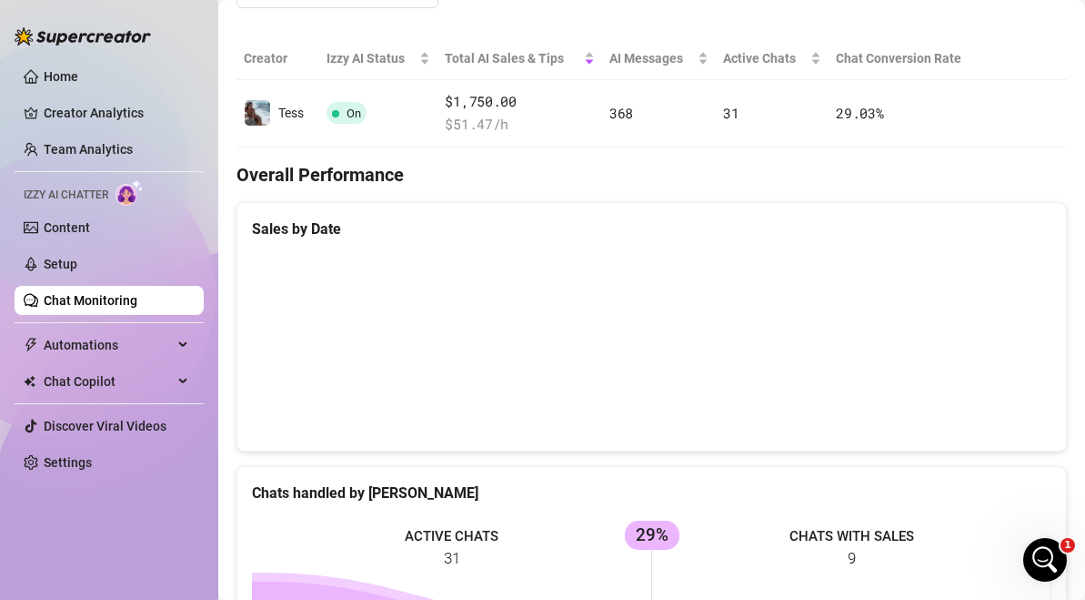
scroll to position [323, 0]
